Goal: Obtain resource: Obtain resource

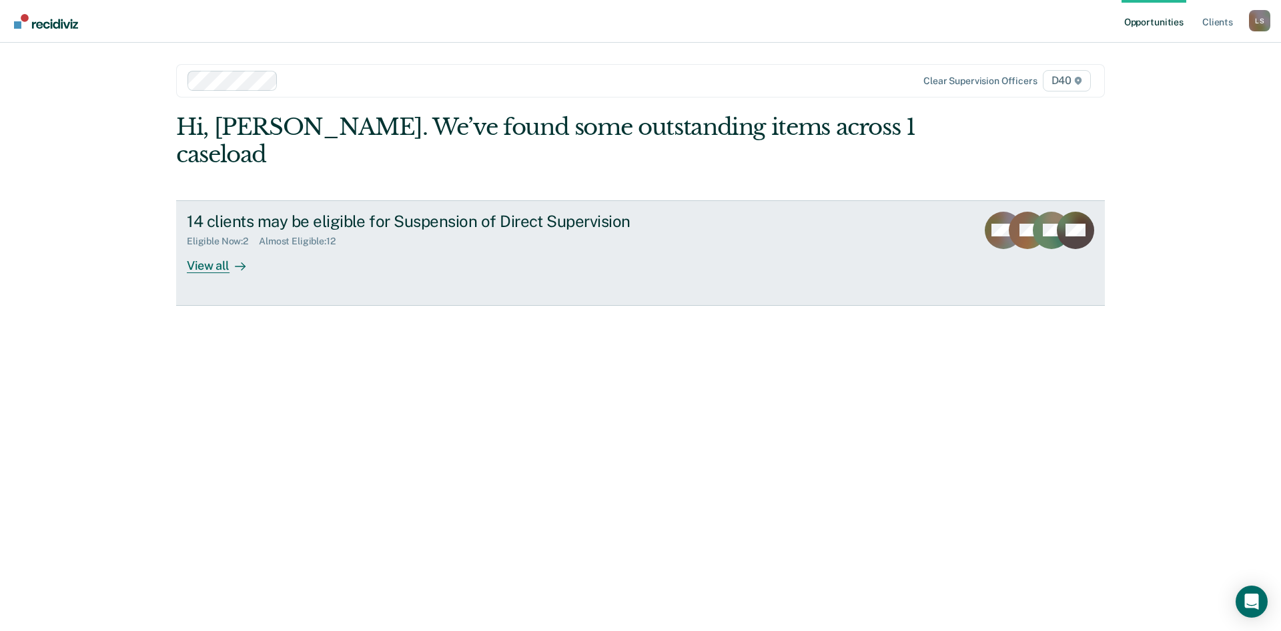
click at [308, 226] on div "14 clients may be eligible for Suspension of Direct Supervision Eligible Now : …" at bounding box center [437, 242] width 500 height 61
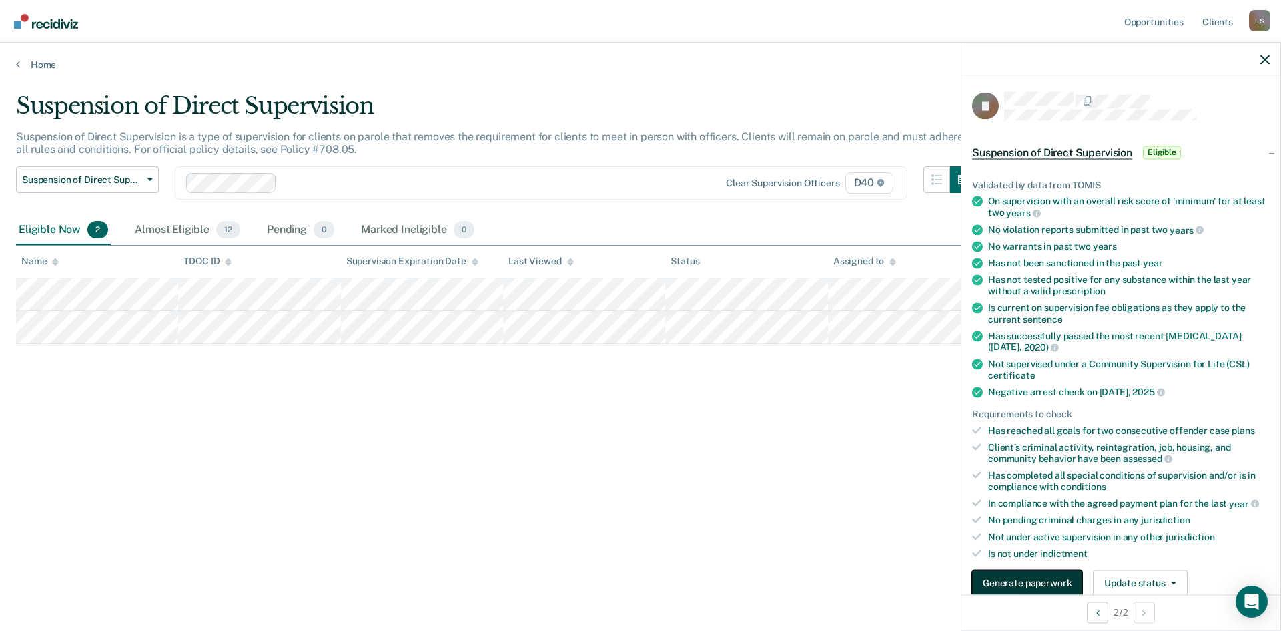
click at [1034, 579] on button "Generate paperwork" at bounding box center [1027, 582] width 110 height 27
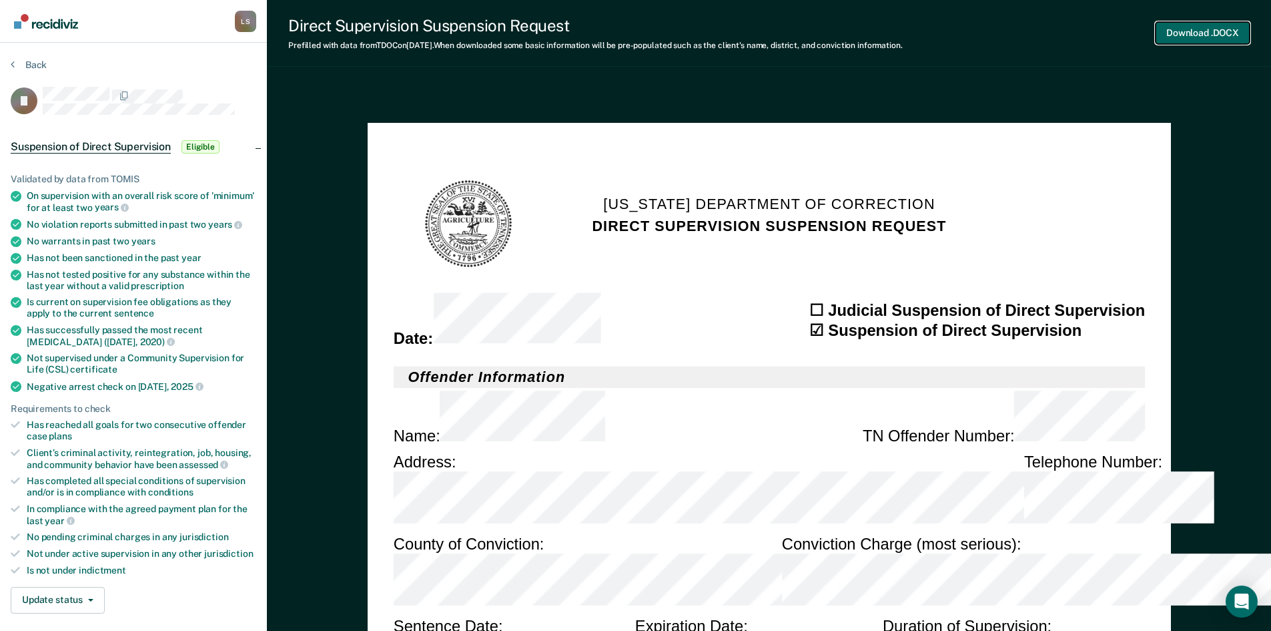
click at [1195, 33] on button "Download .DOCX" at bounding box center [1203, 33] width 94 height 22
